Goal: Task Accomplishment & Management: Manage account settings

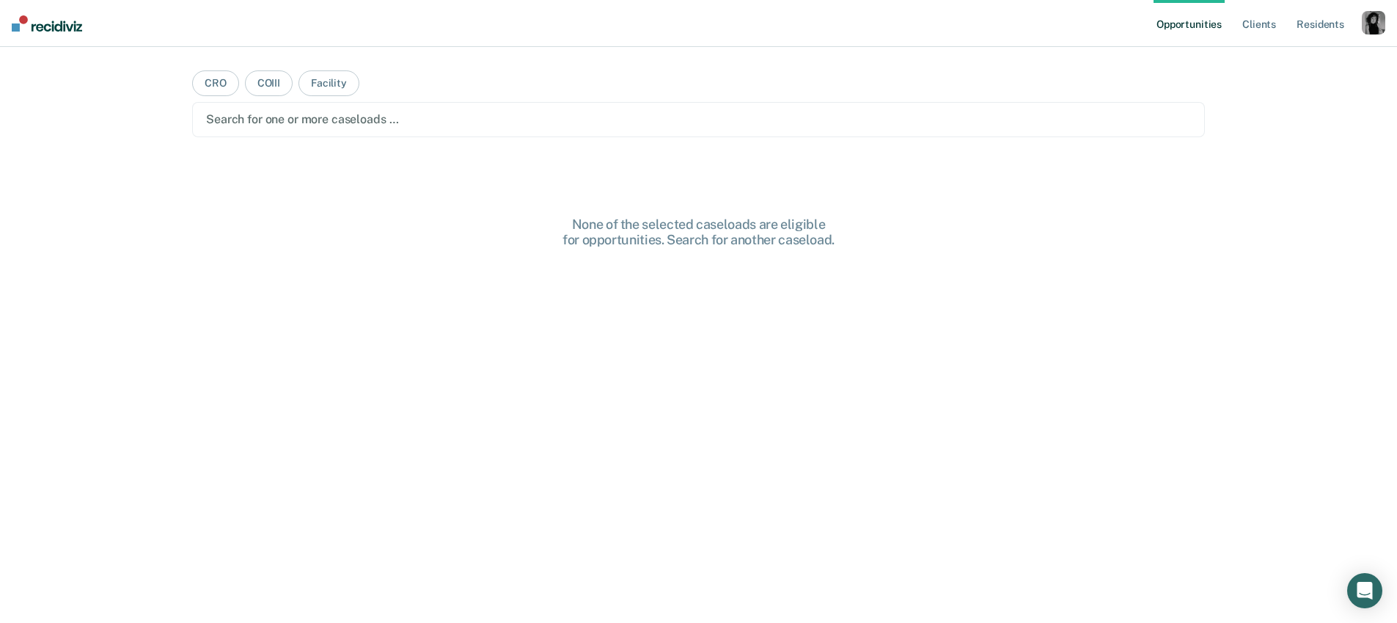
click at [1382, 15] on div "button" at bounding box center [1373, 22] width 23 height 23
click at [1299, 54] on link "Profile" at bounding box center [1314, 60] width 118 height 12
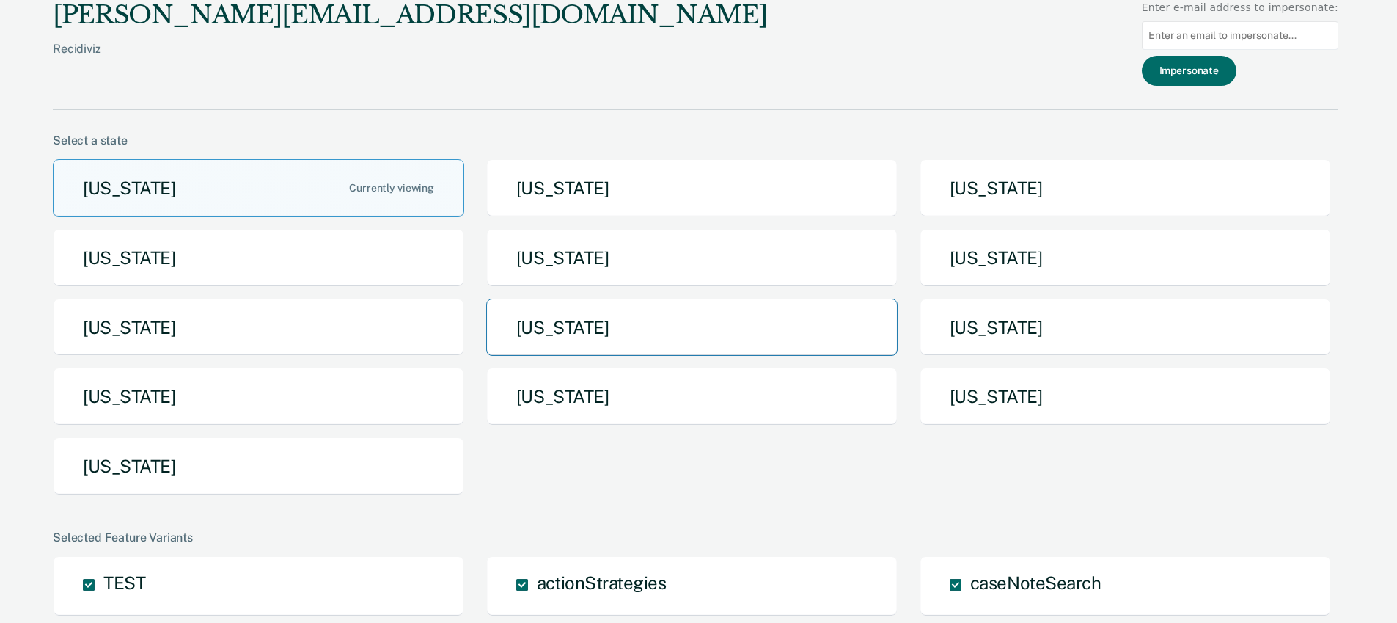
click at [567, 340] on button "[US_STATE]" at bounding box center [691, 327] width 411 height 58
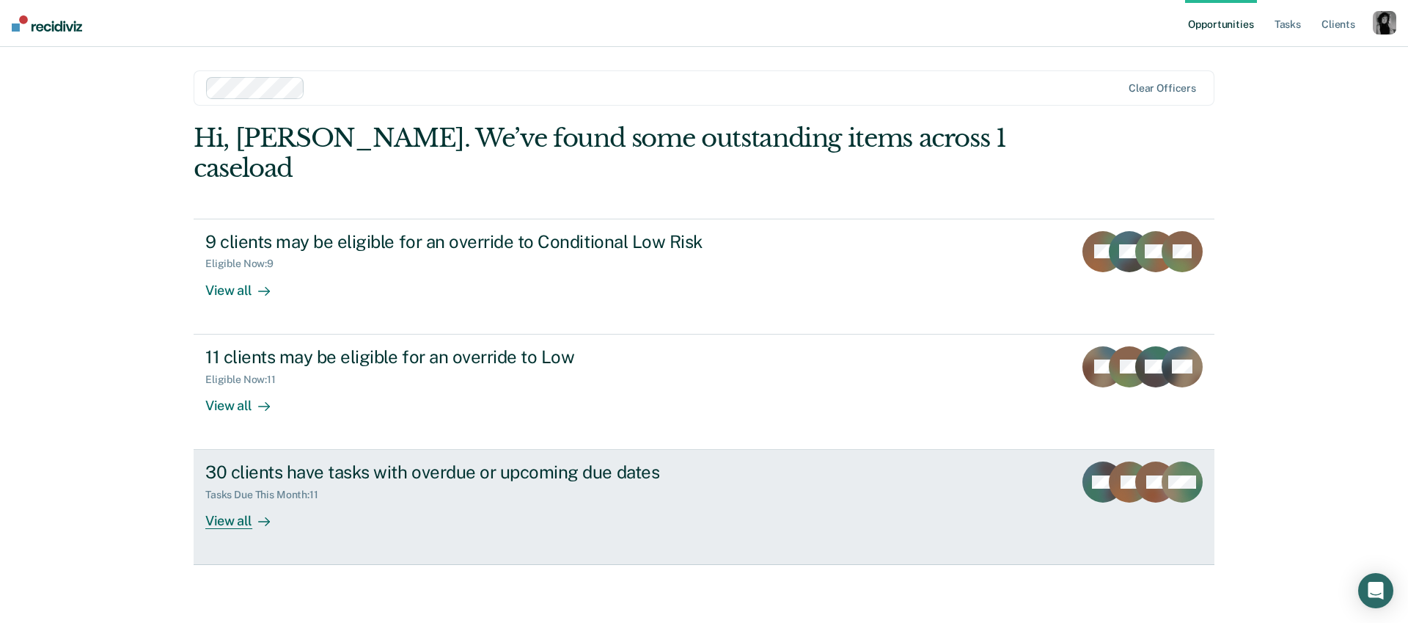
click at [344, 483] on div "Tasks Due This Month : 11" at bounding box center [462, 492] width 515 height 18
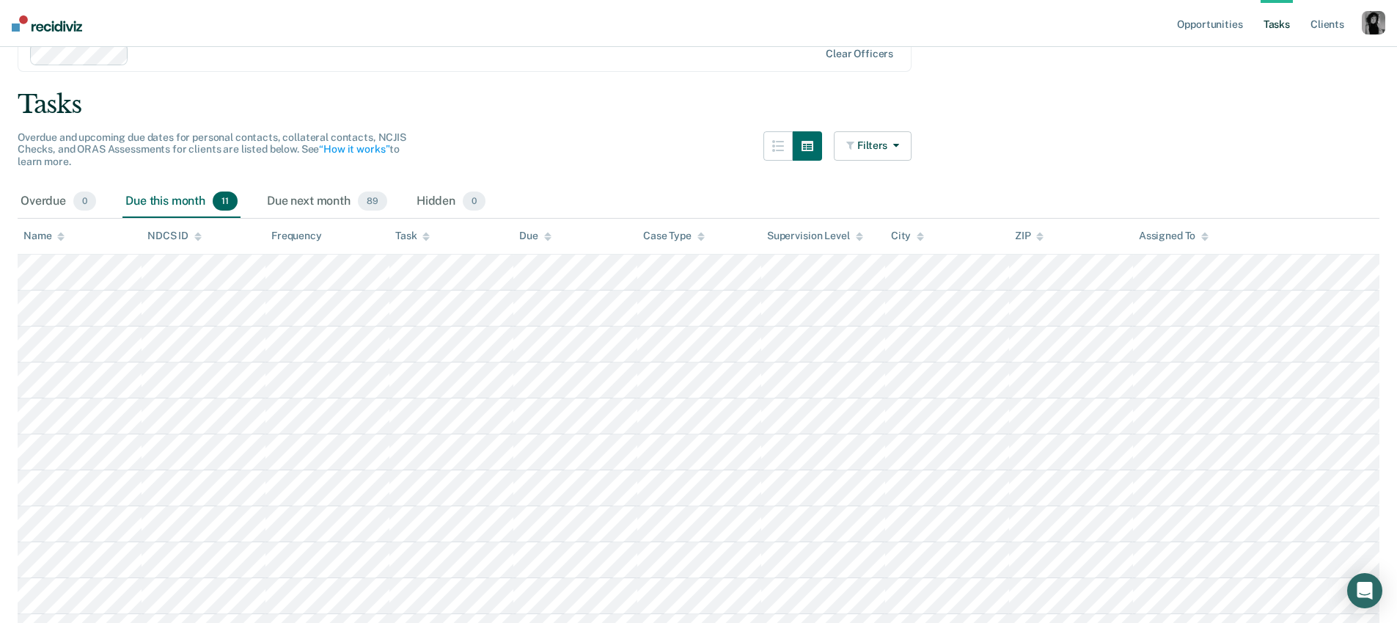
scroll to position [150, 0]
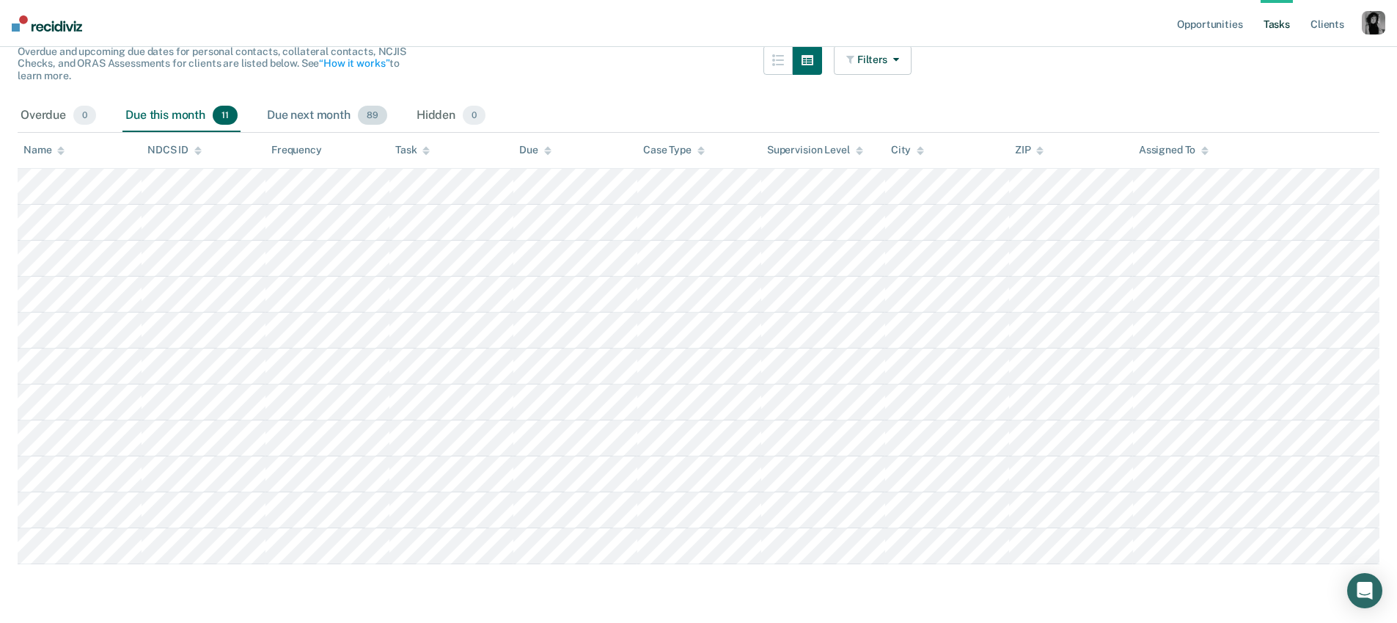
click at [317, 106] on div "Due next month 89" at bounding box center [327, 116] width 126 height 32
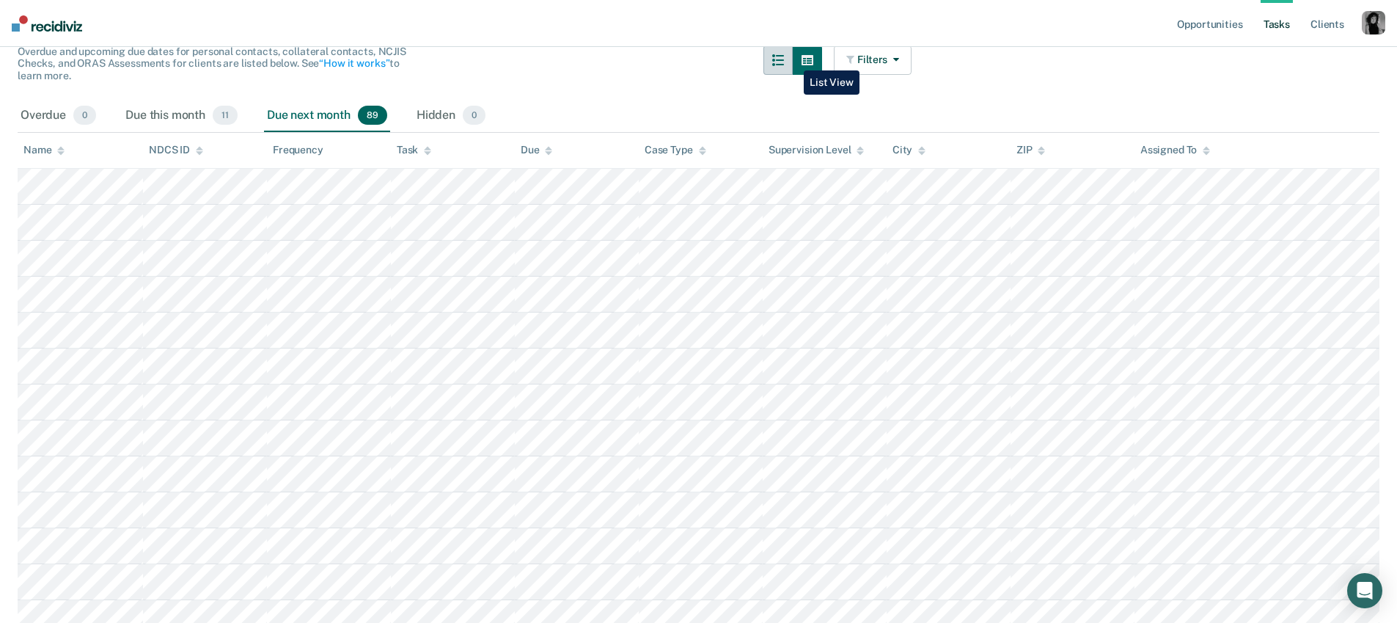
click at [793, 59] on button "button" at bounding box center [777, 59] width 29 height 29
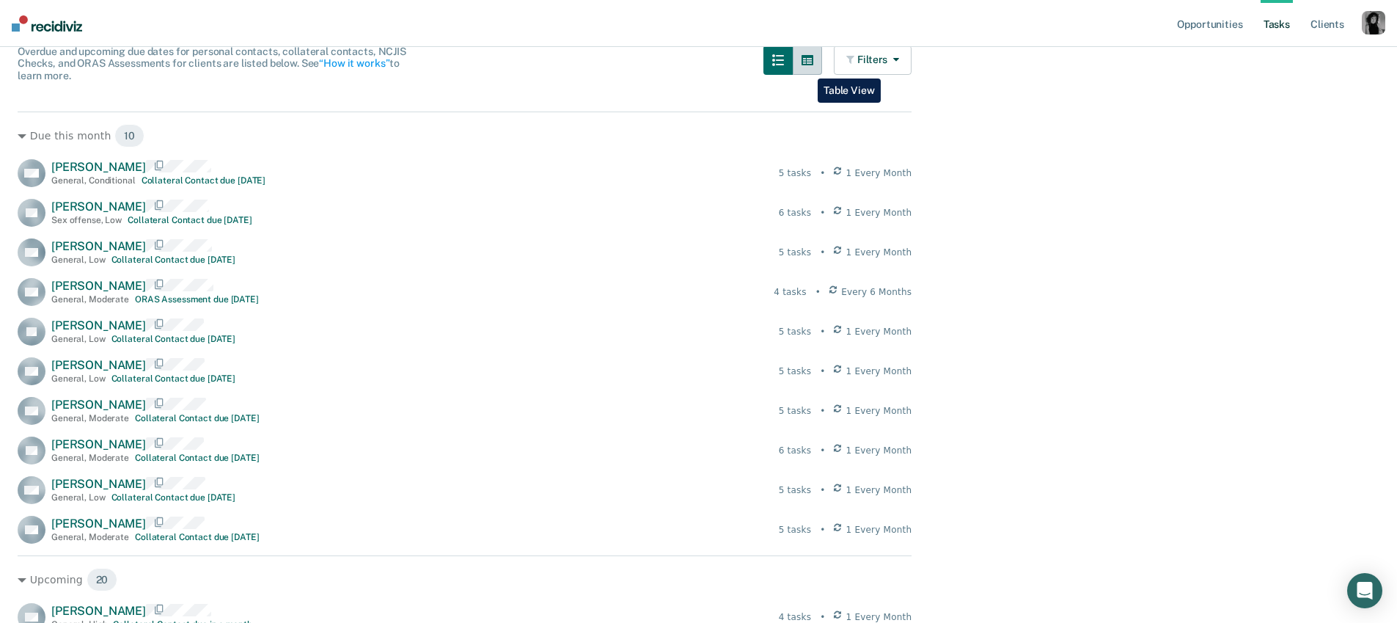
click at [807, 67] on button "button" at bounding box center [807, 59] width 29 height 29
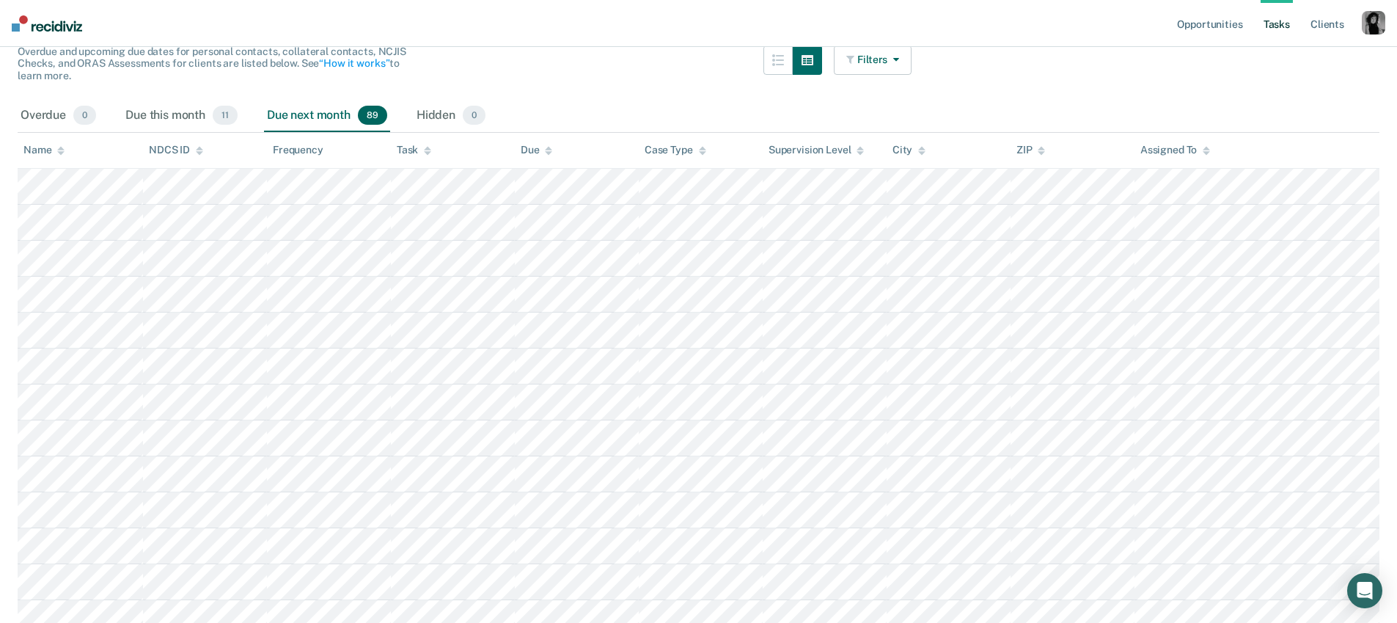
click at [899, 64] on icon "button" at bounding box center [893, 59] width 12 height 10
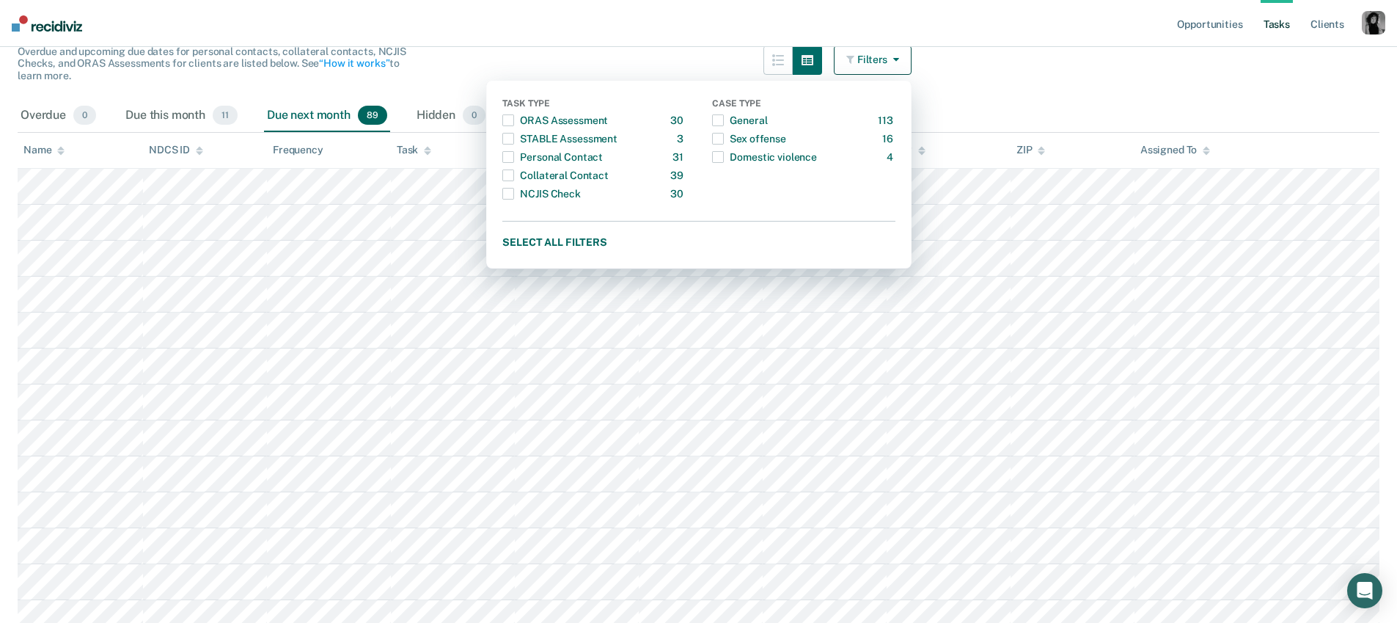
click at [579, 52] on div "Overdue and upcoming due dates for personal contacts, collateral contacts, NCJI…" at bounding box center [465, 72] width 894 height 54
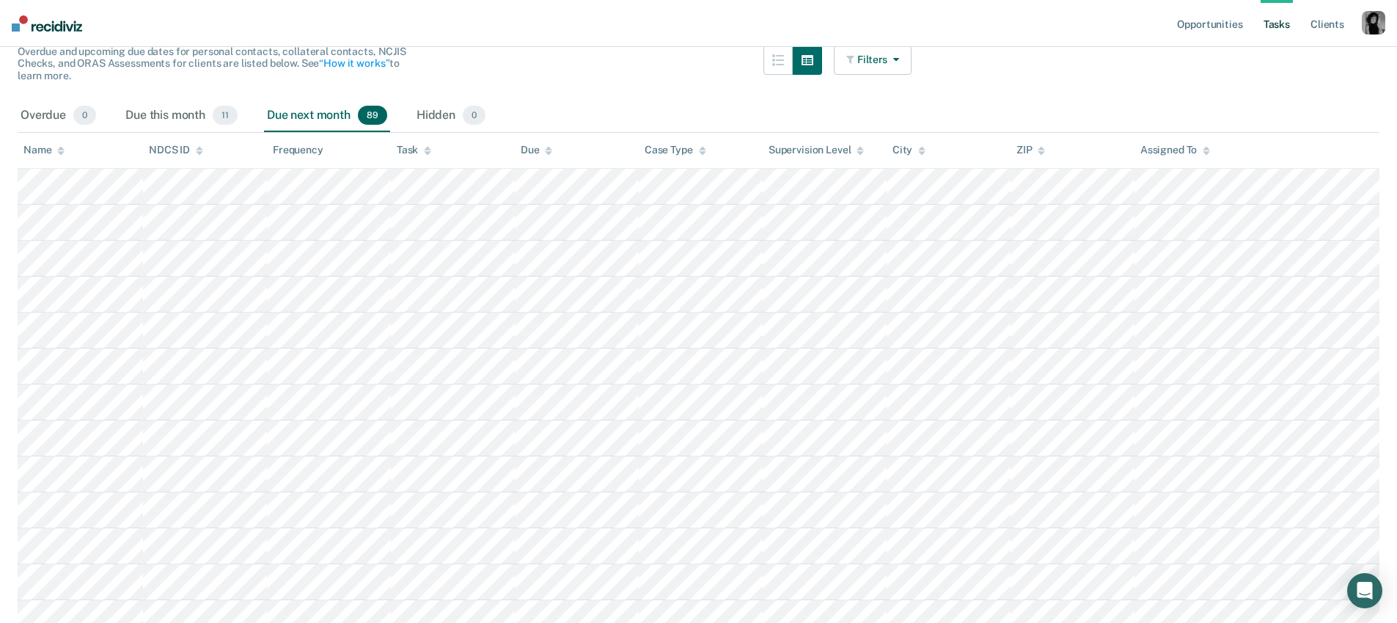
click at [886, 61] on button "Filters" at bounding box center [873, 59] width 78 height 29
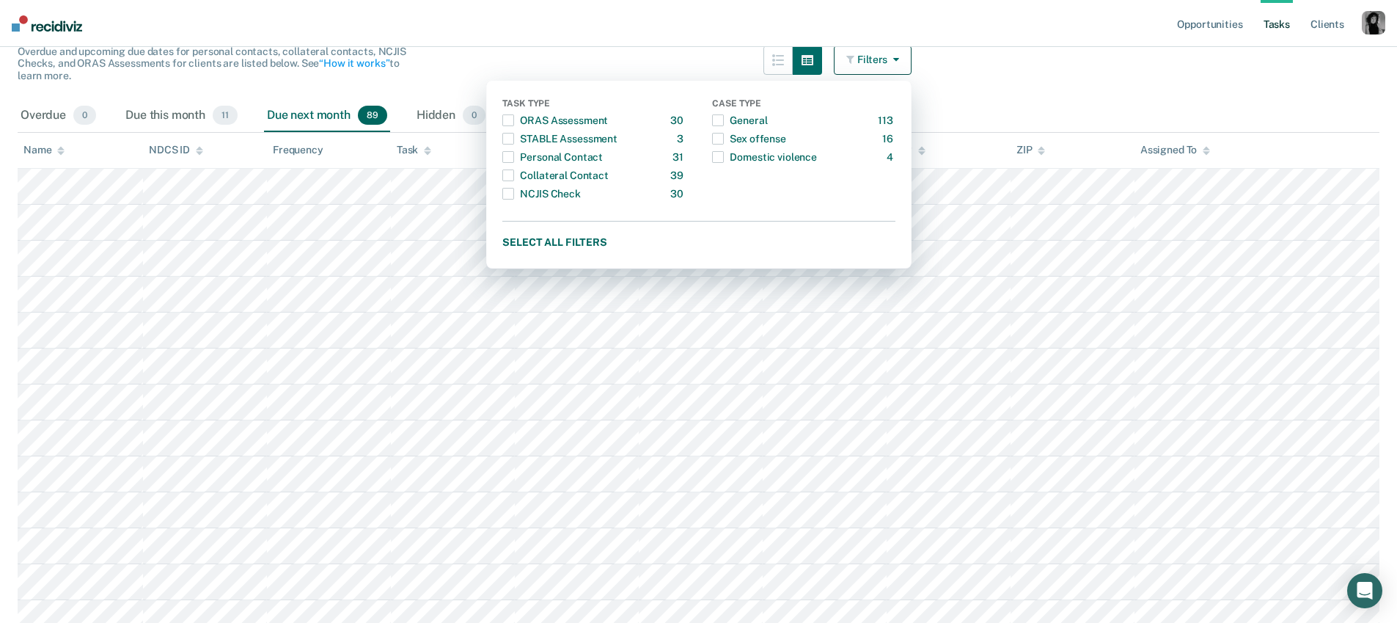
click at [658, 22] on nav "Opportunities Tasks Client s Profile How it works Log Out" at bounding box center [698, 23] width 1397 height 47
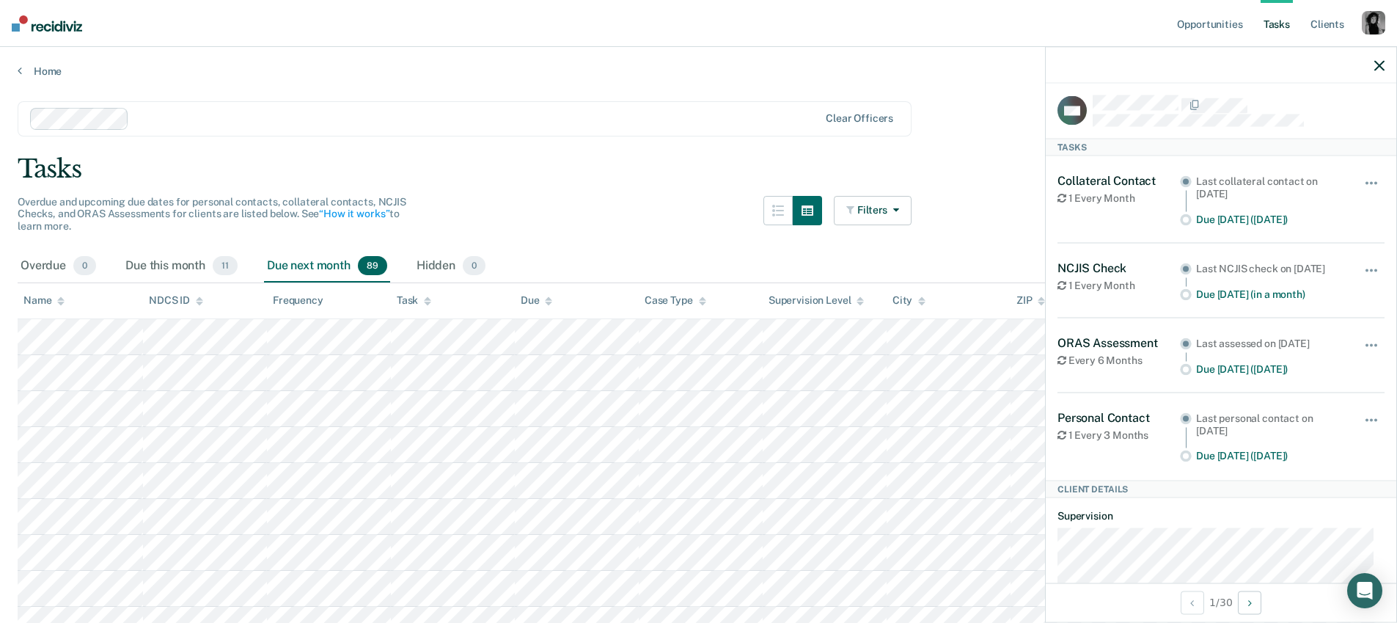
scroll to position [0, 0]
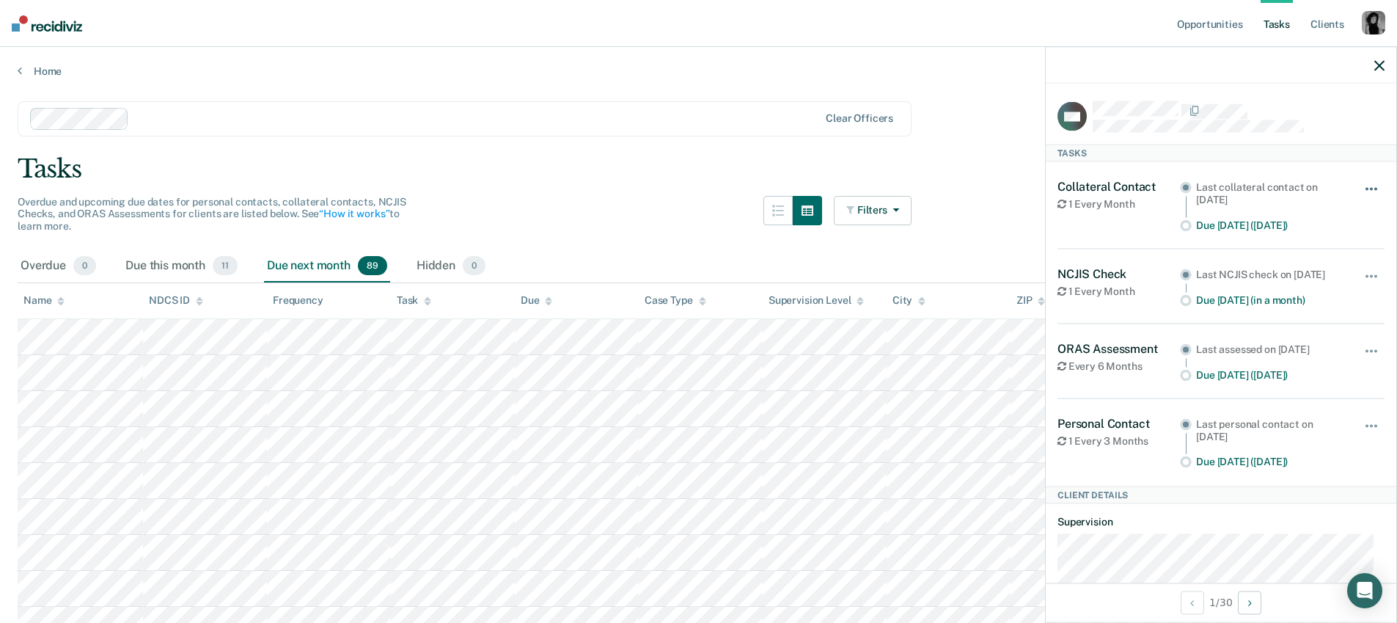
click at [1374, 188] on span "button" at bounding box center [1375, 189] width 3 height 3
click at [1384, 71] on div at bounding box center [1221, 65] width 351 height 37
